Goal: Use online tool/utility: Utilize a website feature to perform a specific function

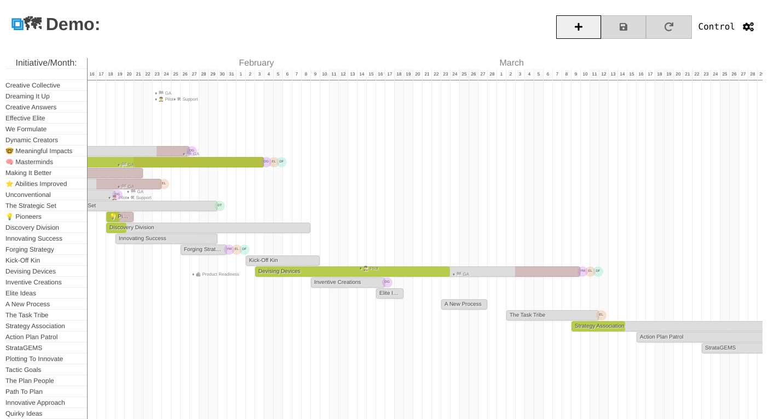
scroll to position [0, 565]
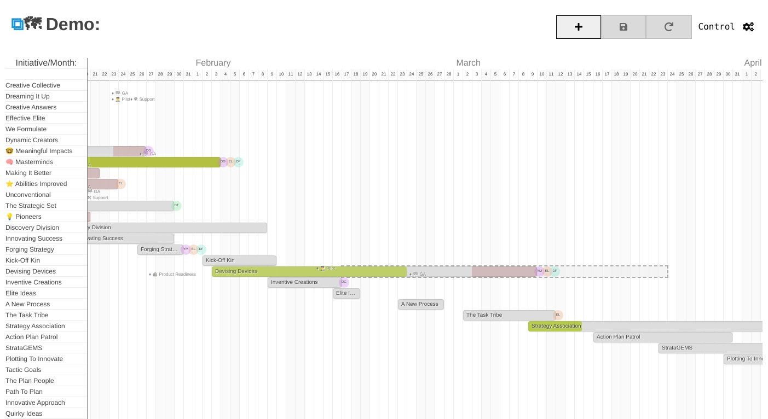
drag, startPoint x: 442, startPoint y: 277, endPoint x: 583, endPoint y: 270, distance: 140.9
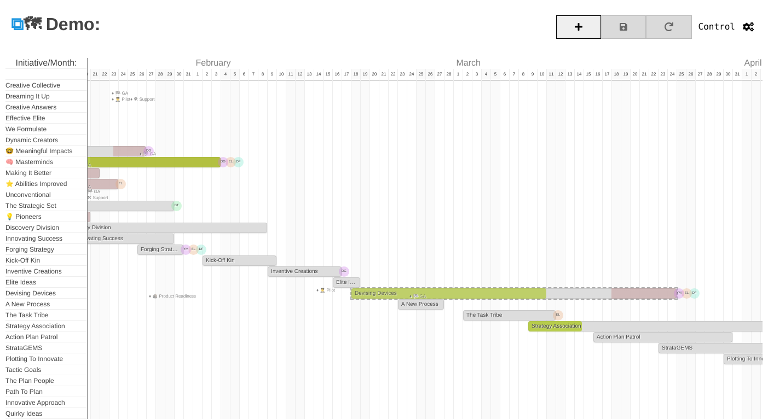
drag, startPoint x: 593, startPoint y: 293, endPoint x: 460, endPoint y: 304, distance: 133.0
click at [460, 304] on div "[DATE] 23 24 25 26 27 28 29 [DATE] 1 2 3 4 5 6 7 8 9 10 11 12 13 14 15 16 17 18…" at bounding box center [425, 283] width 675 height 450
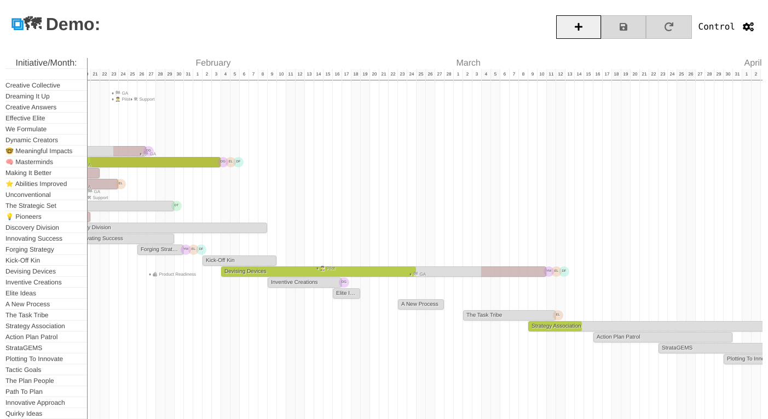
click at [464, 366] on div "2" at bounding box center [467, 294] width 9 height 450
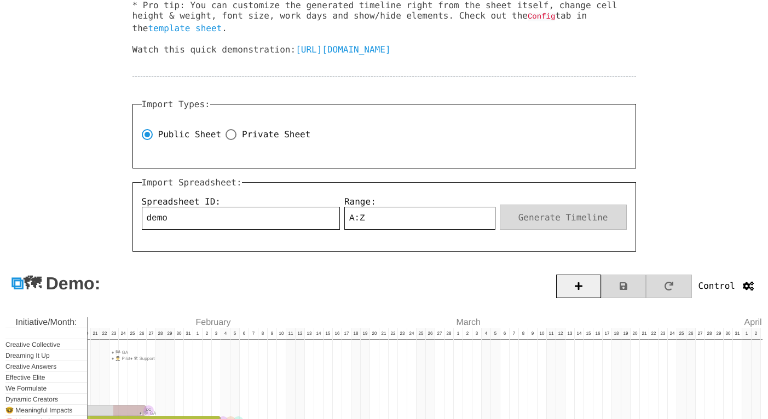
scroll to position [468, 0]
